Goal: Use online tool/utility: Utilize a website feature to perform a specific function

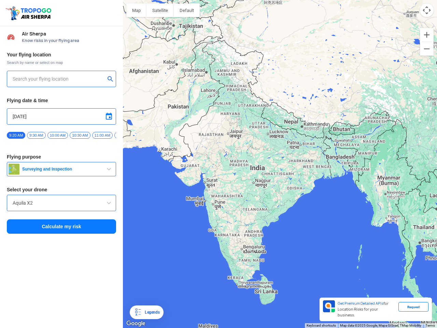
click at [29, 13] on img at bounding box center [29, 13] width 49 height 16
click at [59, 79] on input "text" at bounding box center [59, 79] width 93 height 8
click at [112, 80] on button "submit" at bounding box center [112, 79] width 8 height 7
click at [61, 116] on input "[DATE]" at bounding box center [62, 116] width 98 height 8
click at [109, 116] on div at bounding box center [218, 164] width 437 height 328
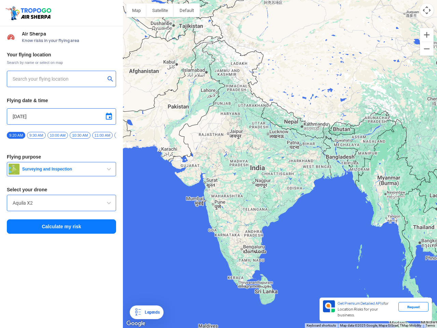
click at [16, 135] on div at bounding box center [218, 164] width 437 height 328
click at [36, 135] on div at bounding box center [218, 164] width 437 height 328
click at [58, 135] on div at bounding box center [218, 164] width 437 height 328
click at [80, 135] on div at bounding box center [218, 164] width 437 height 328
click at [102, 135] on div at bounding box center [218, 164] width 437 height 328
